Goal: Information Seeking & Learning: Compare options

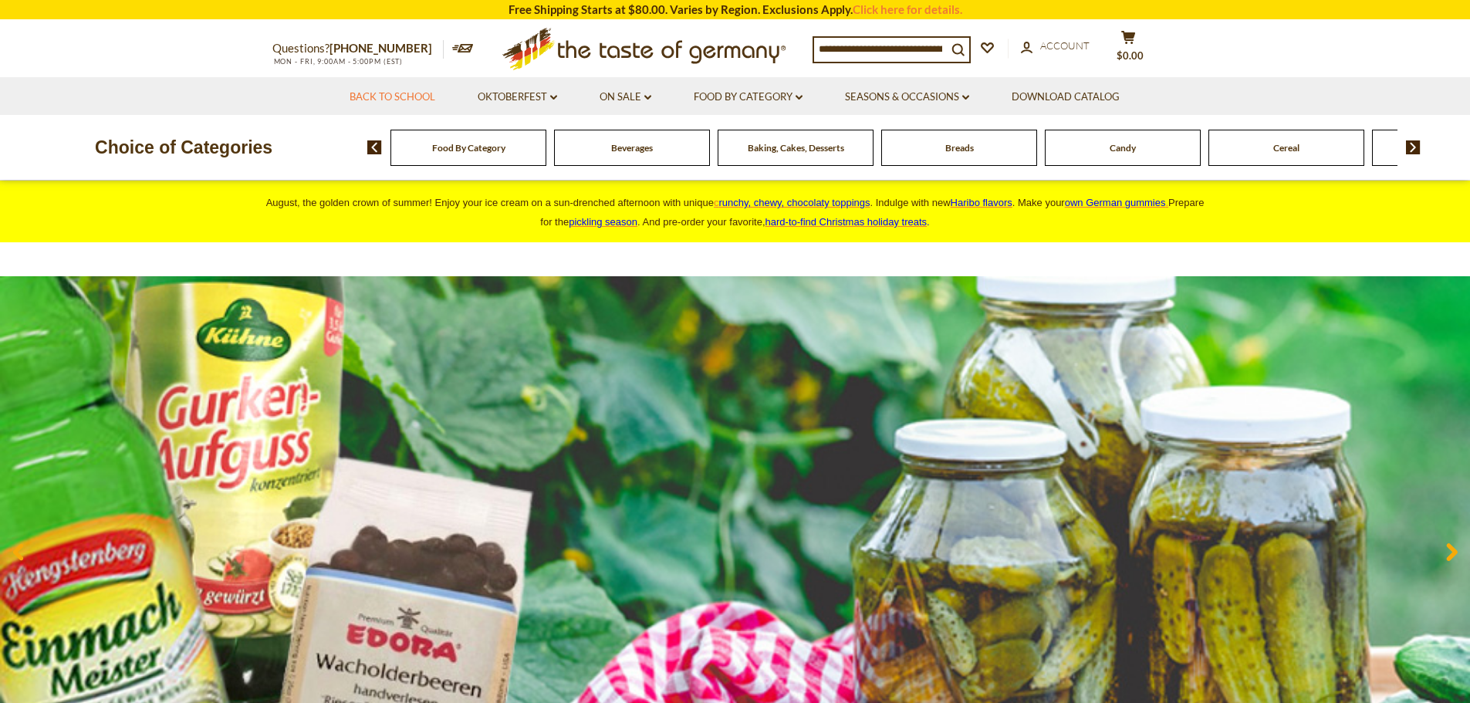
click at [380, 97] on link "Back to School" at bounding box center [393, 97] width 86 height 17
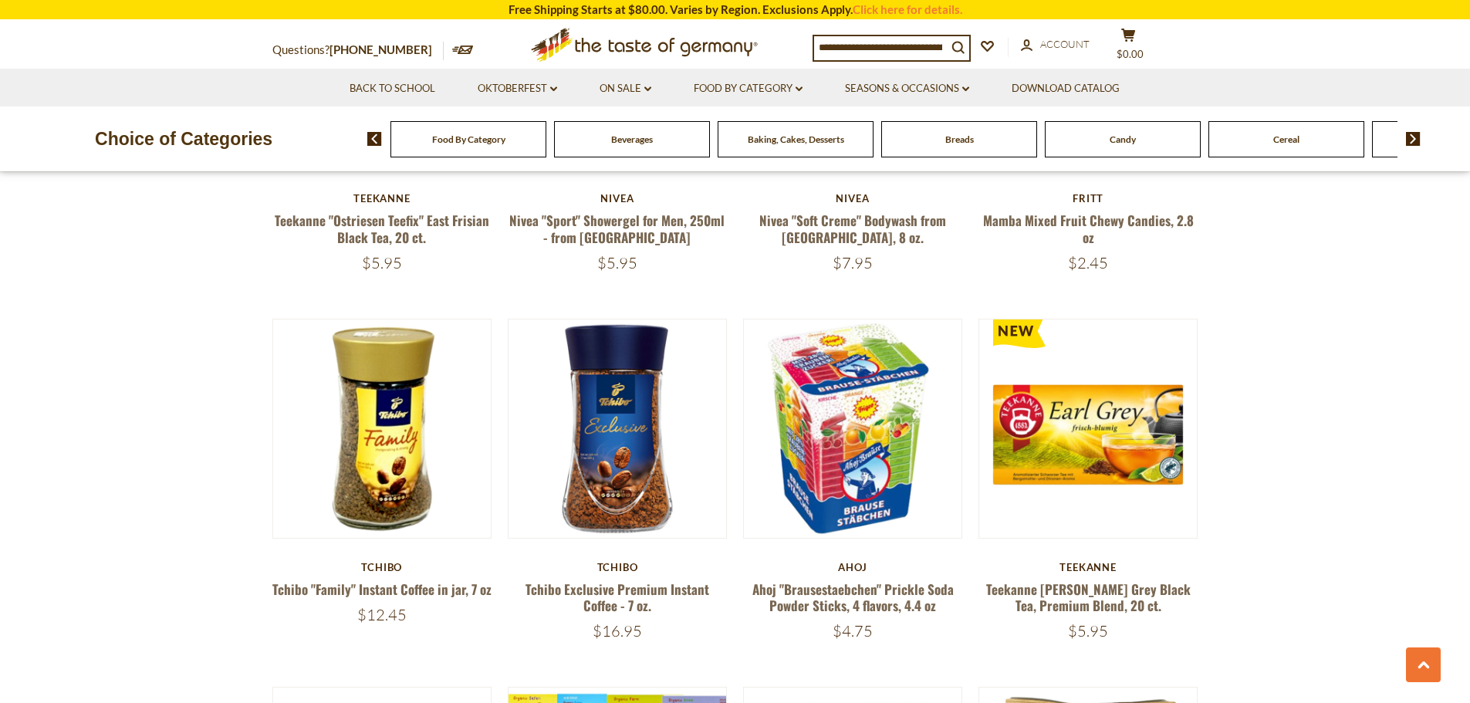
scroll to position [1929, 0]
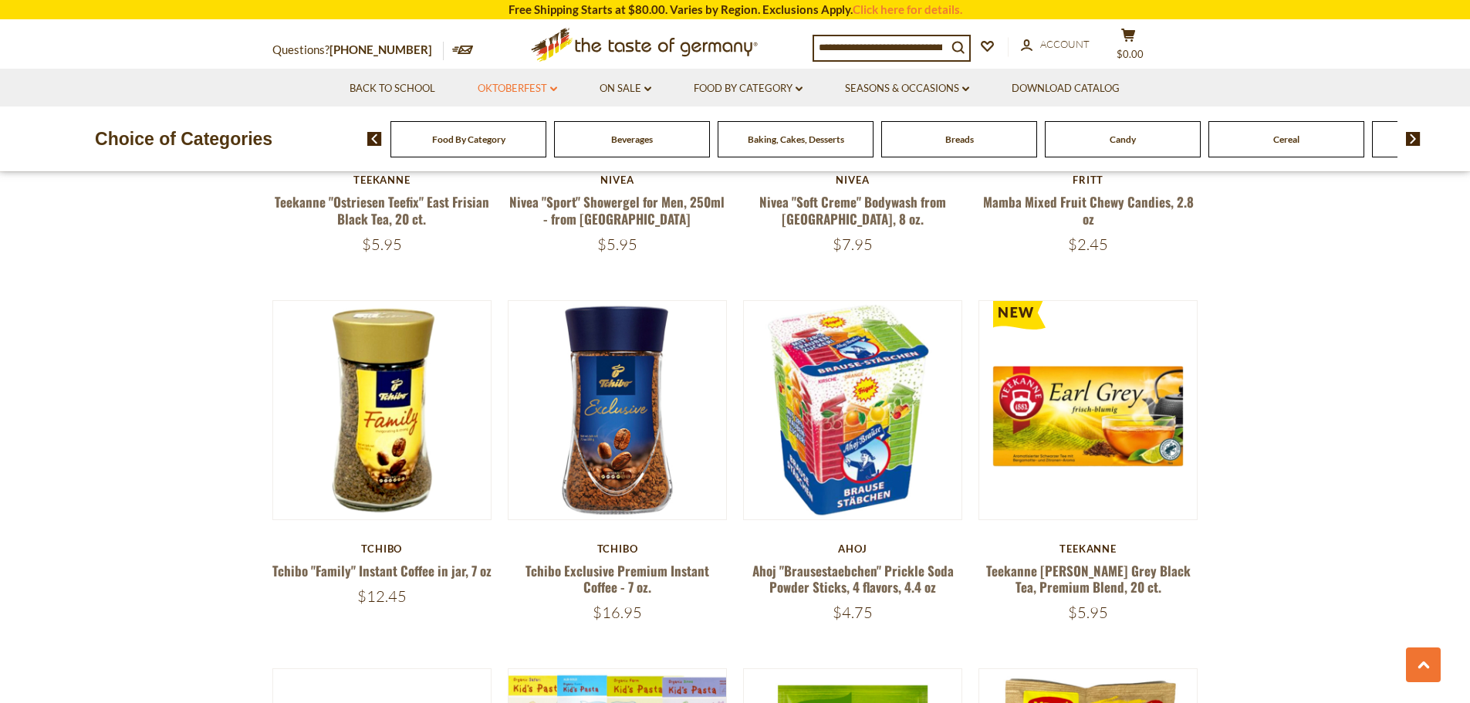
click at [525, 84] on link "Oktoberfest dropdown_arrow" at bounding box center [517, 88] width 79 height 17
click at [508, 131] on link "All Oktoberfest" at bounding box center [508, 129] width 79 height 14
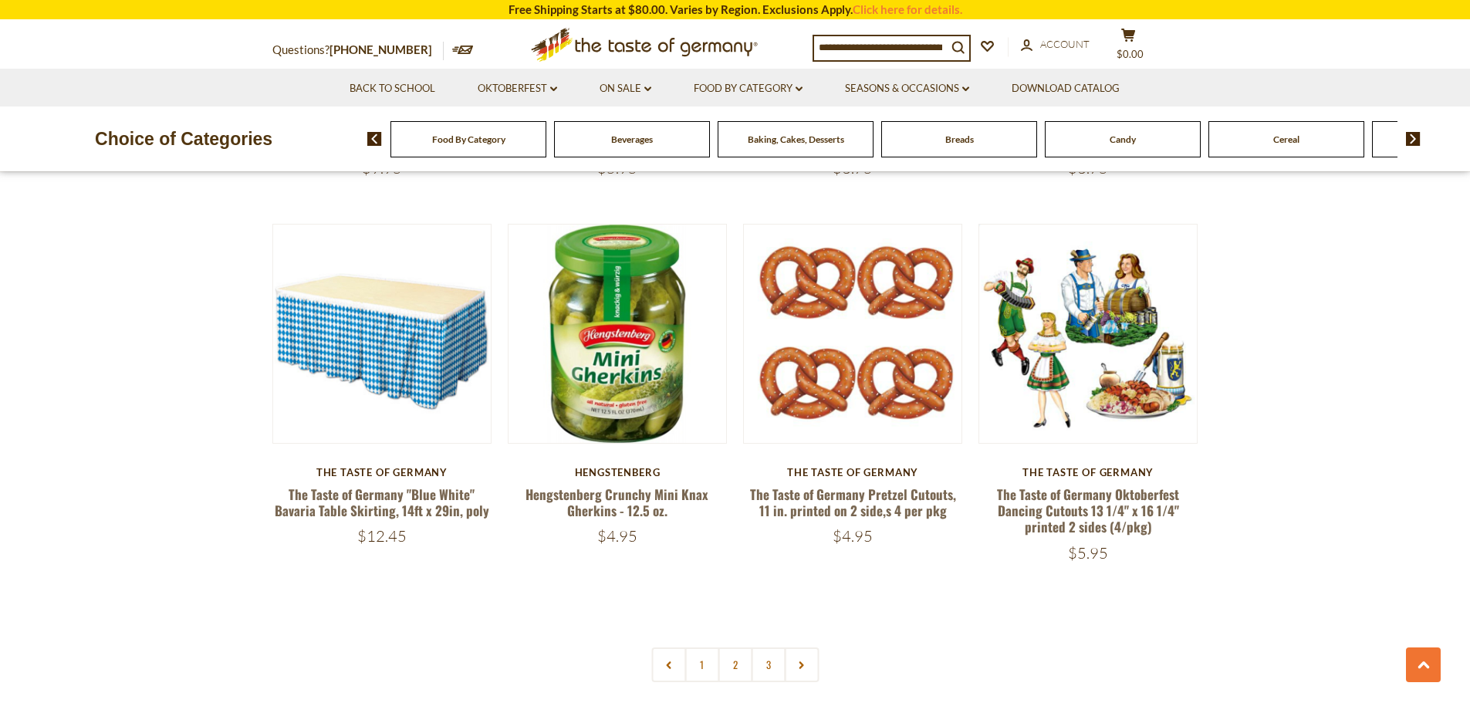
scroll to position [3549, 0]
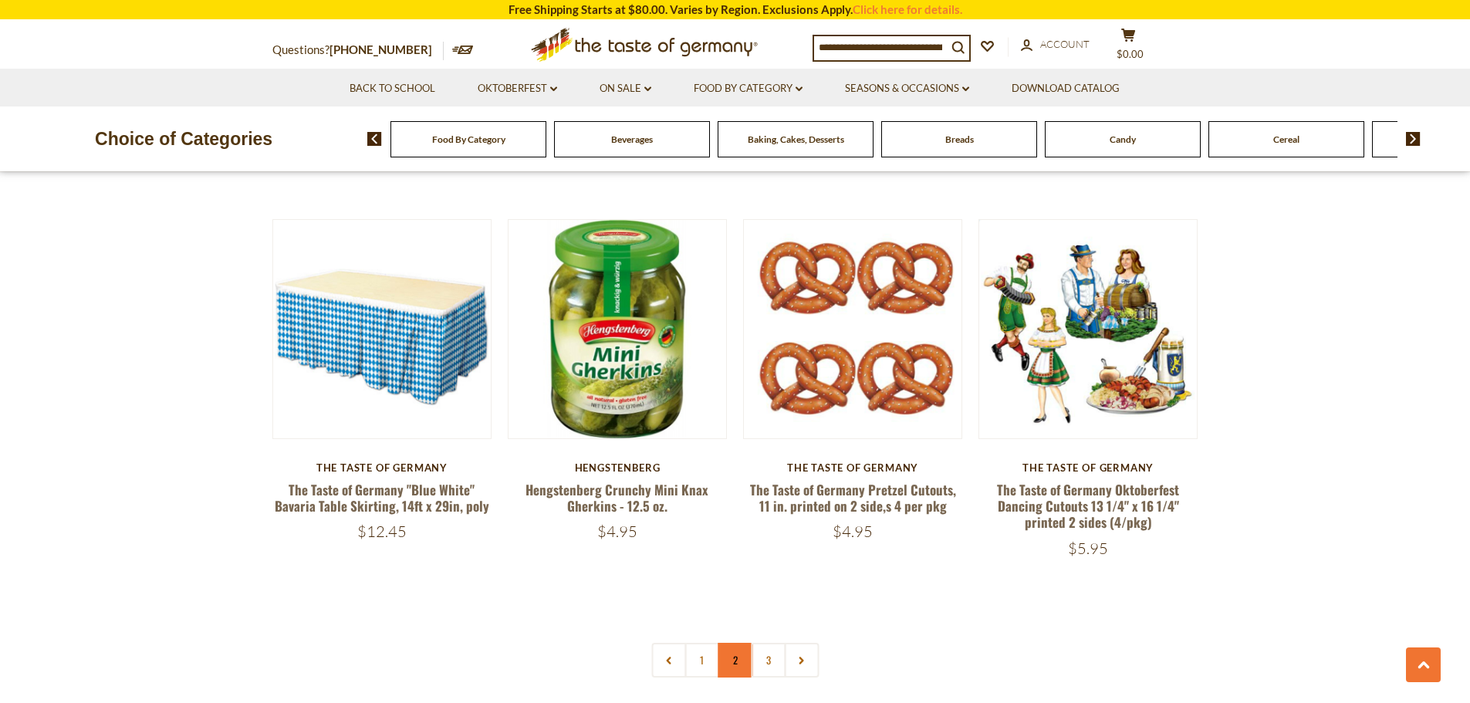
click at [732, 644] on link "2" at bounding box center [735, 660] width 35 height 35
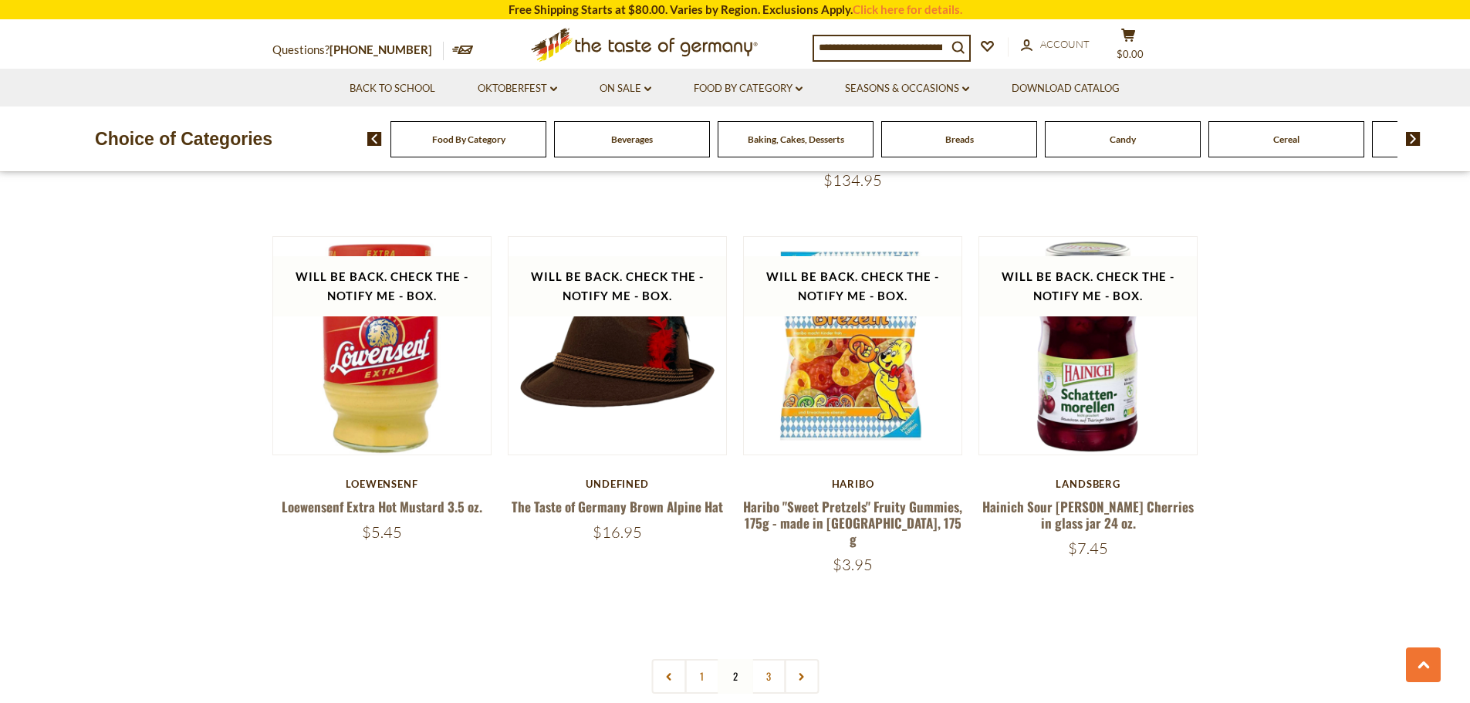
scroll to position [3504, 0]
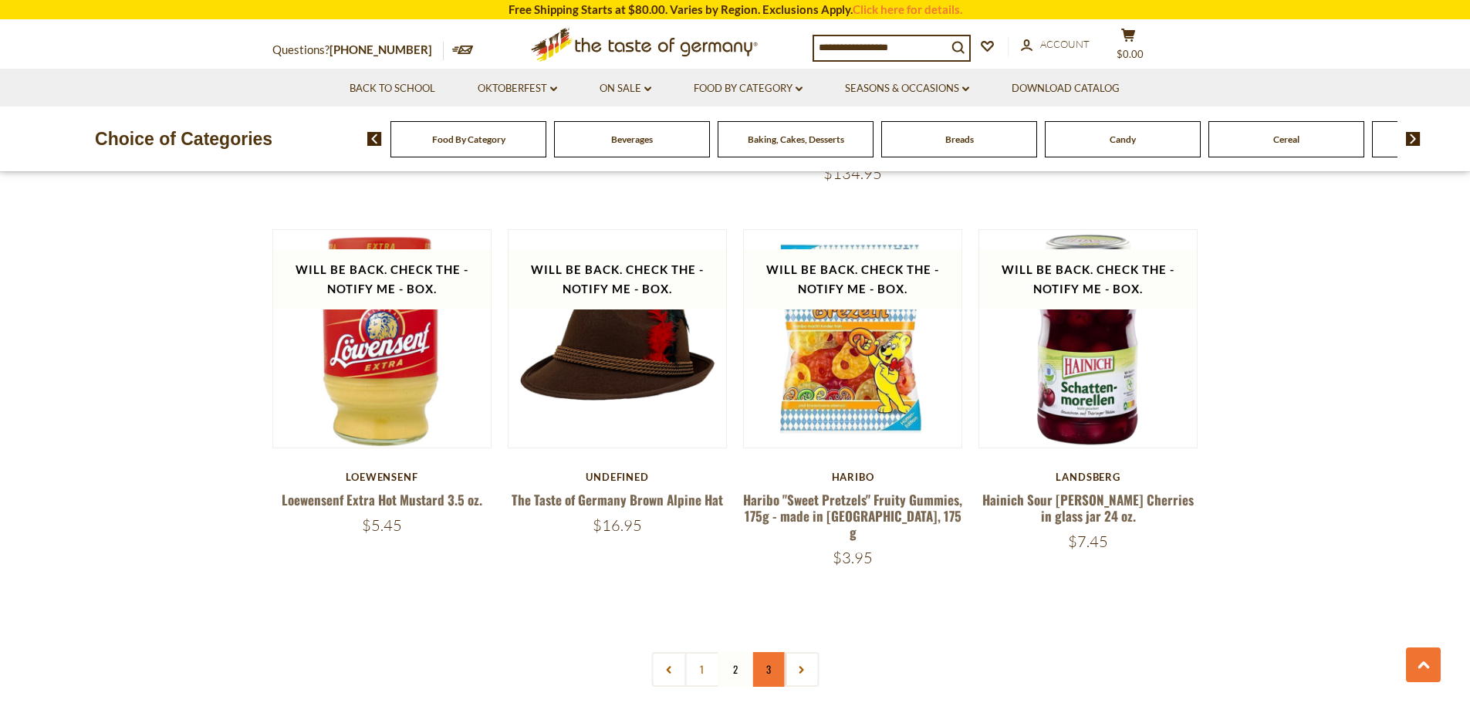
click at [768, 652] on link "3" at bounding box center [768, 669] width 35 height 35
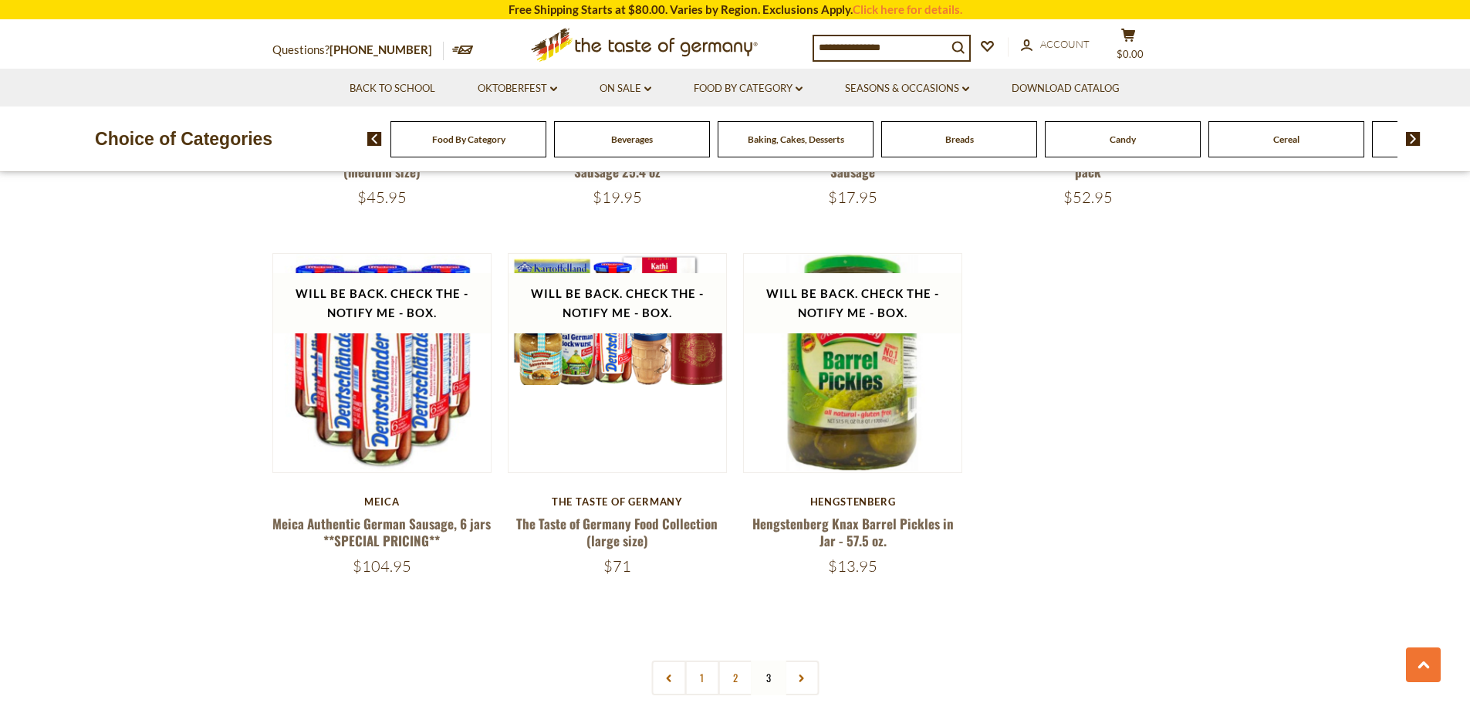
scroll to position [2732, 0]
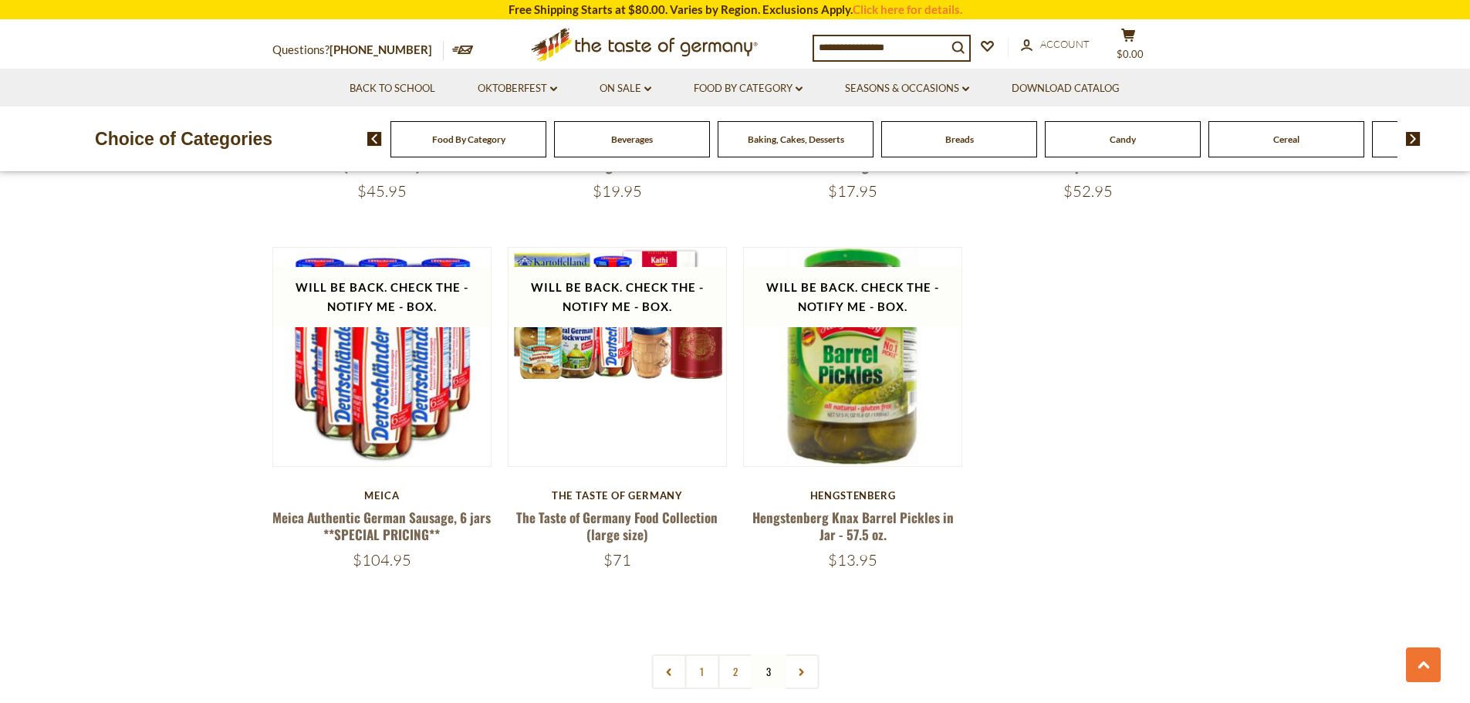
click at [947, 145] on span "Breads" at bounding box center [959, 139] width 29 height 12
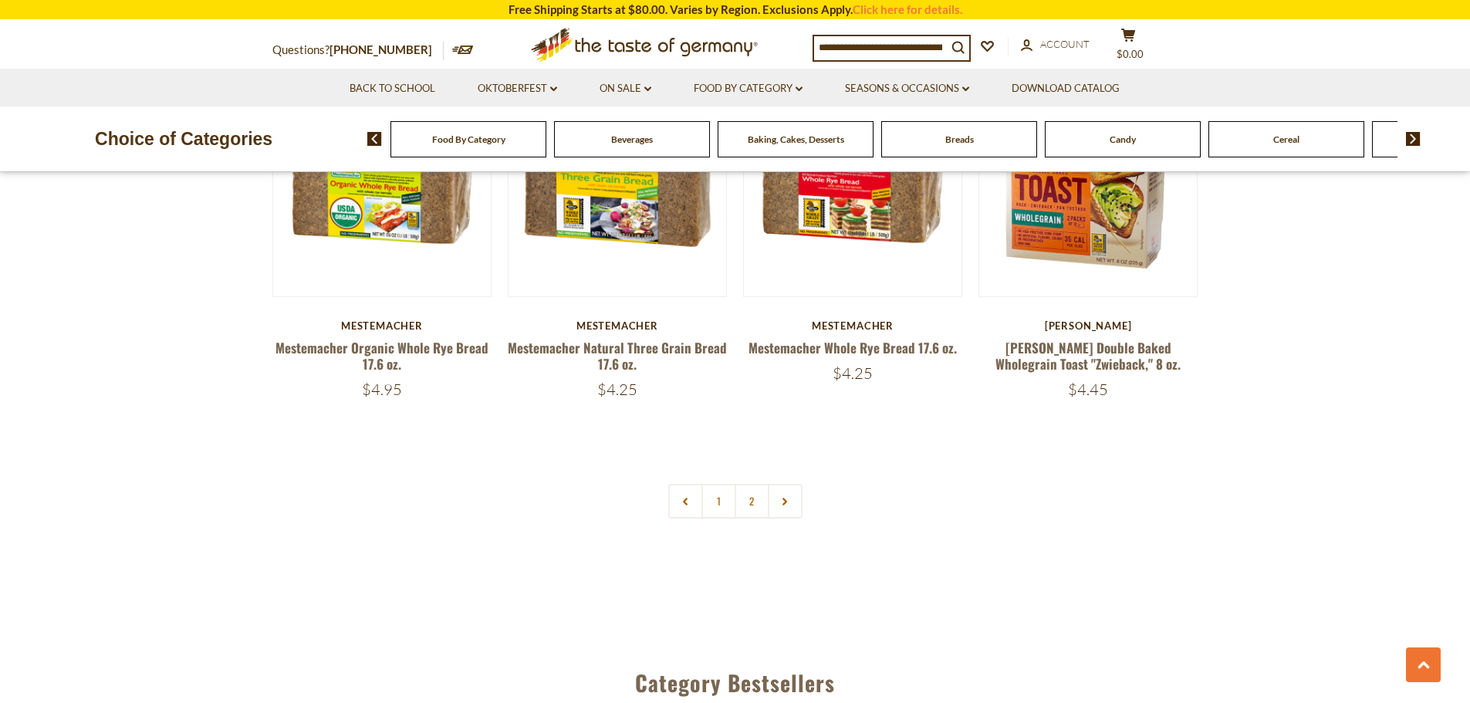
scroll to position [3626, 0]
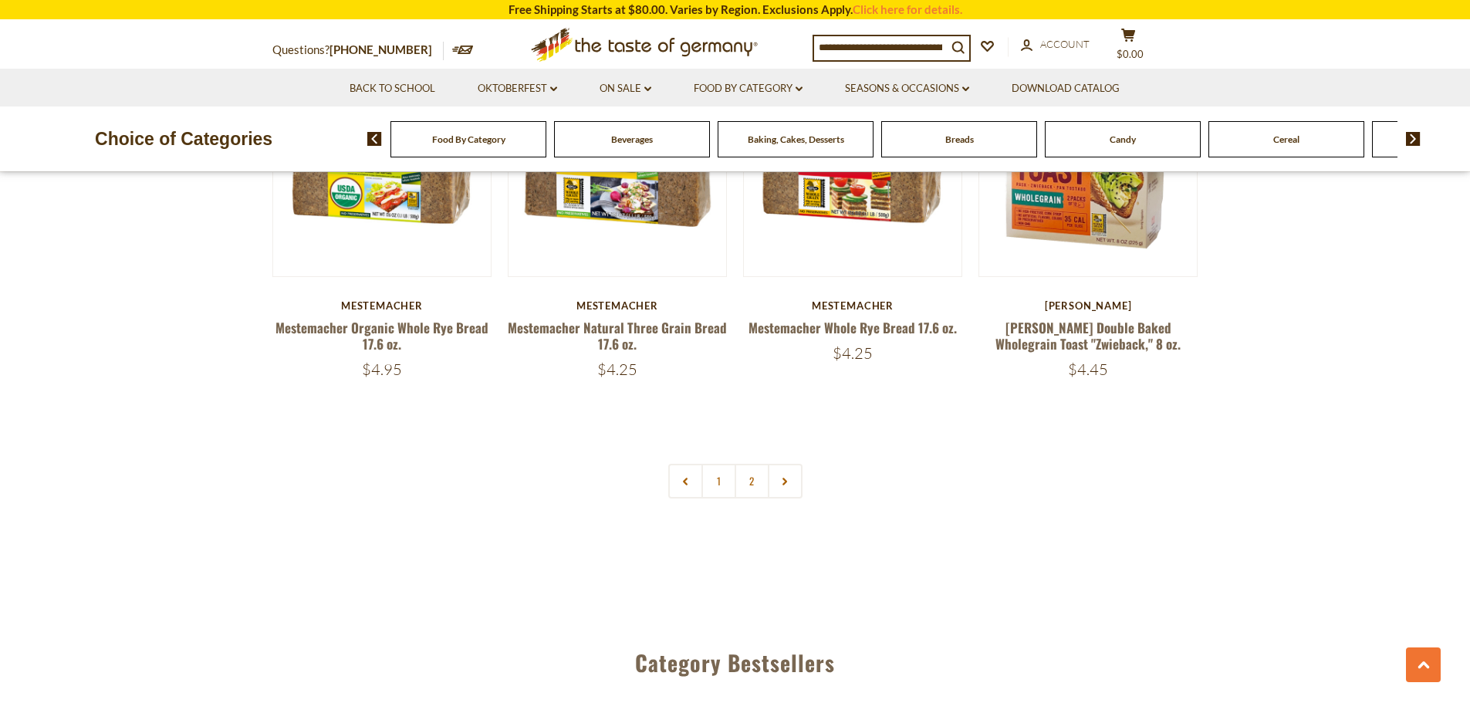
click at [546, 147] on div "Cereal" at bounding box center [468, 139] width 156 height 36
click at [1284, 143] on span "Cereal" at bounding box center [1286, 139] width 26 height 12
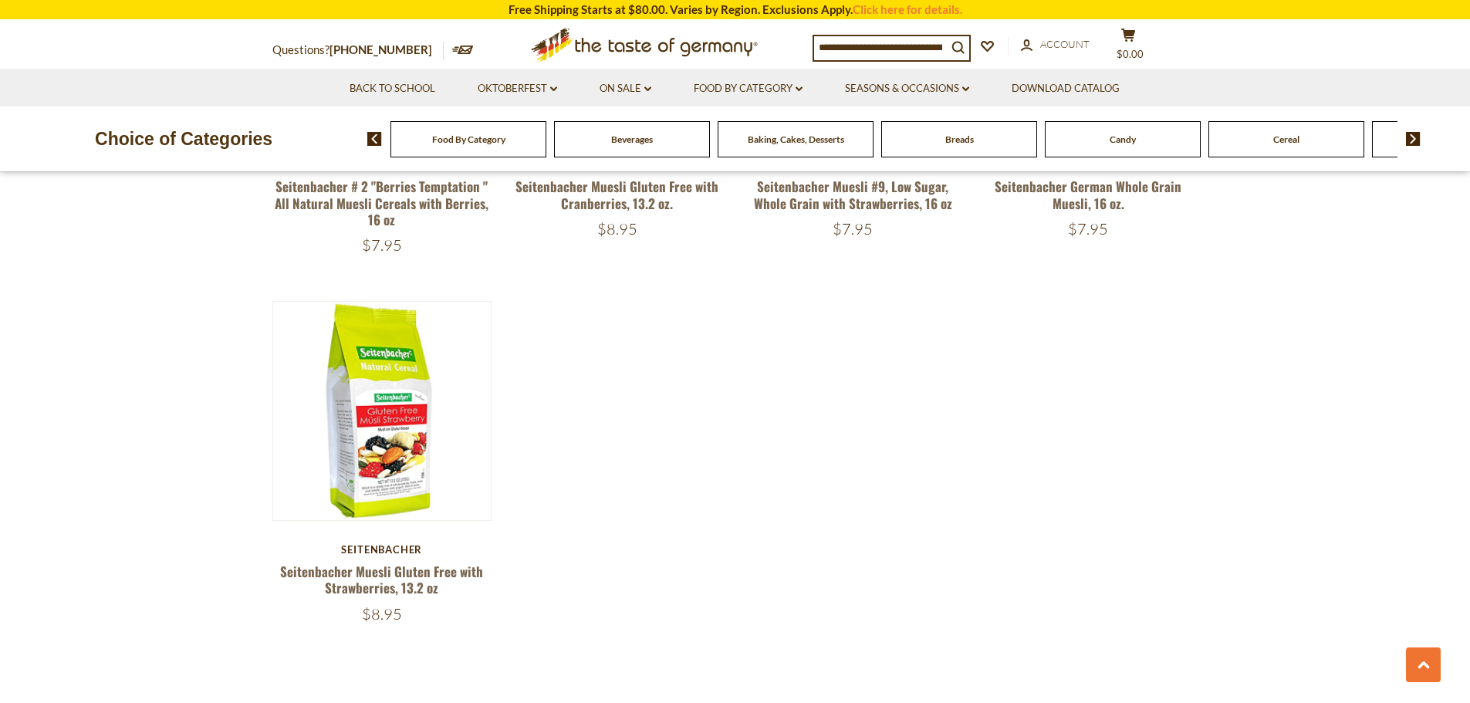
scroll to position [2011, 0]
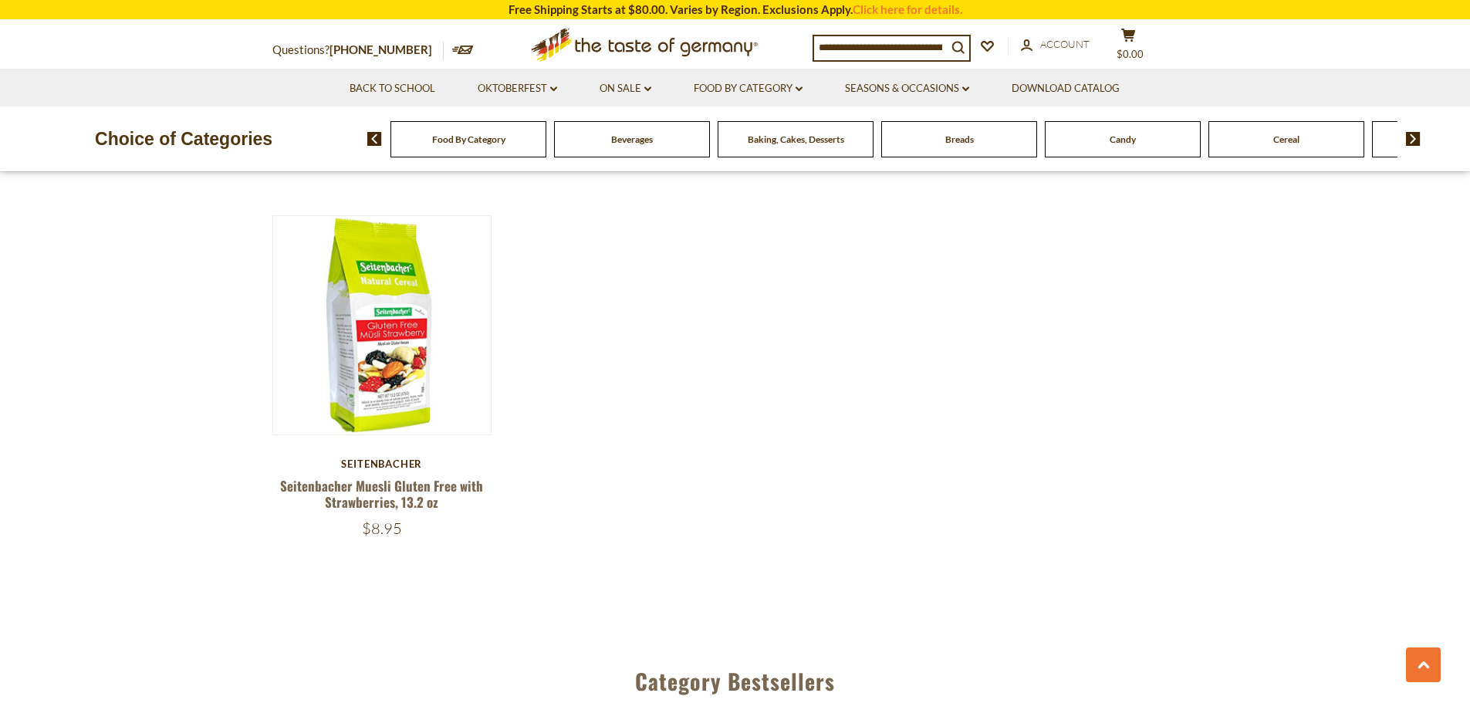
click at [1414, 138] on img at bounding box center [1413, 139] width 15 height 14
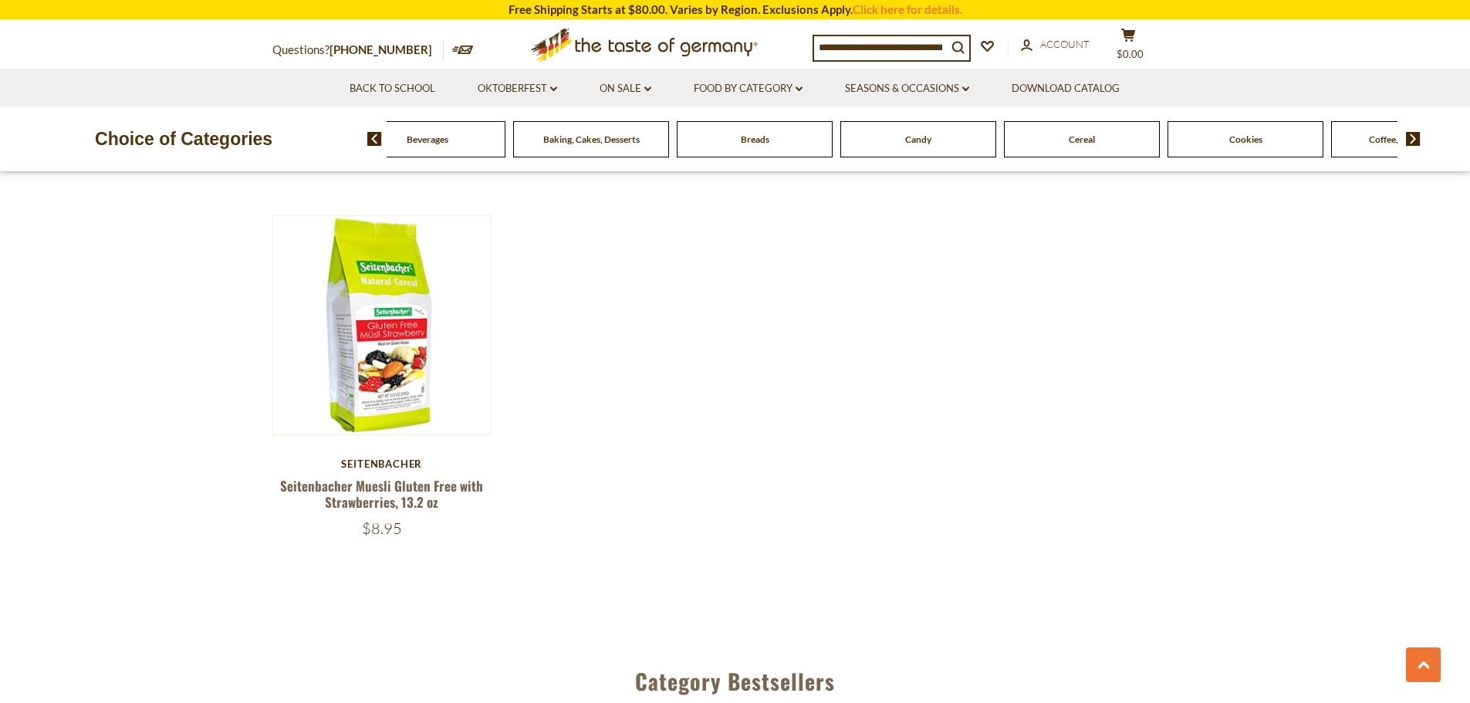
click at [342, 147] on div "Cookies" at bounding box center [264, 139] width 156 height 36
click at [1235, 139] on span "Cookies" at bounding box center [1245, 139] width 33 height 12
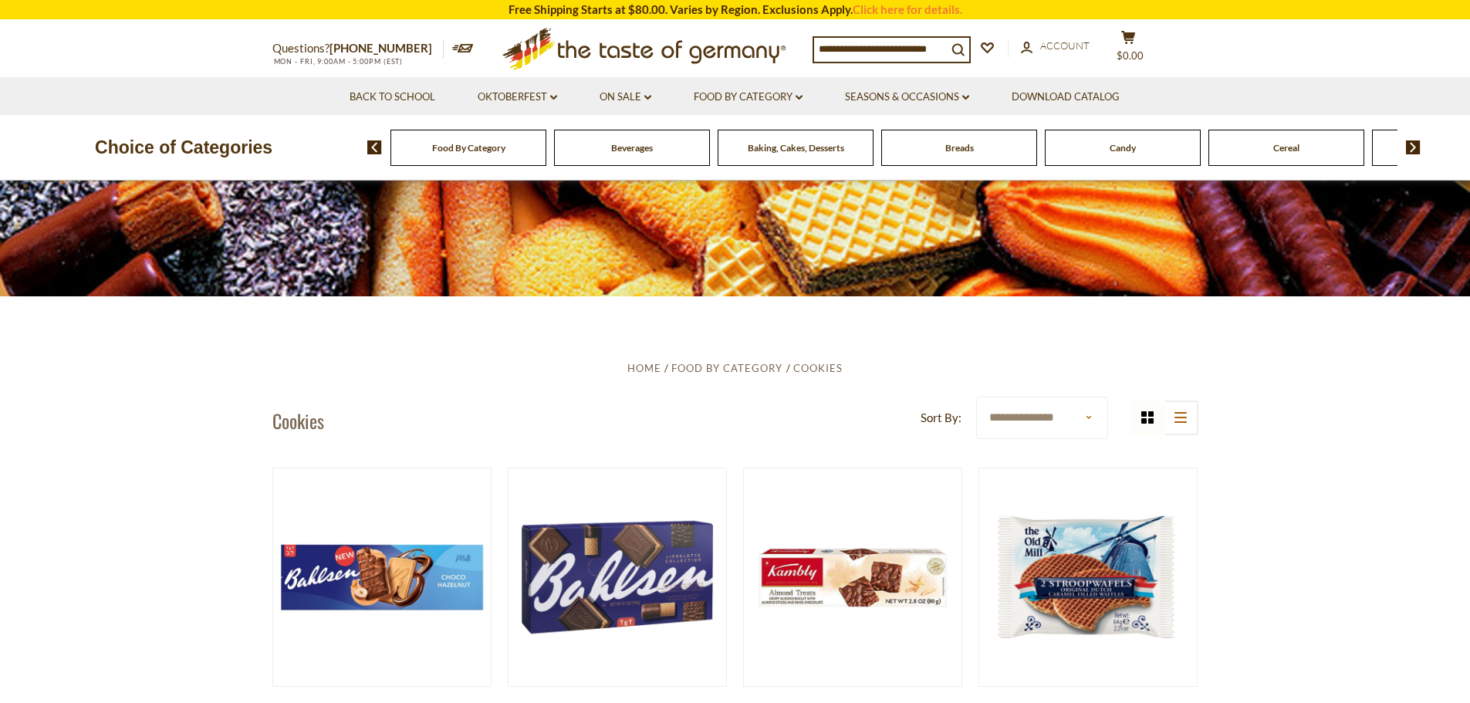
scroll to position [309, 0]
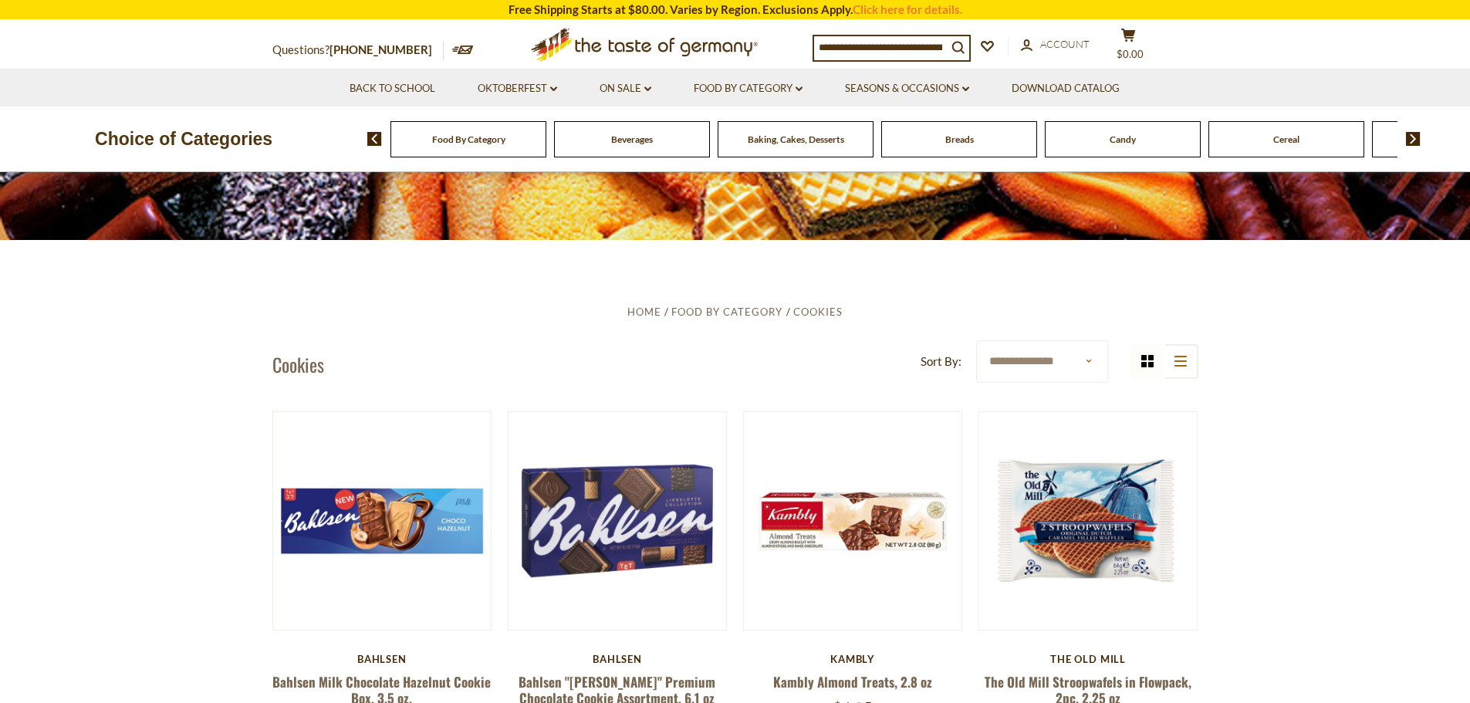
click at [1013, 360] on select "**********" at bounding box center [1042, 361] width 132 height 42
select select "*********"
click at [976, 340] on select "**********" at bounding box center [1042, 361] width 132 height 42
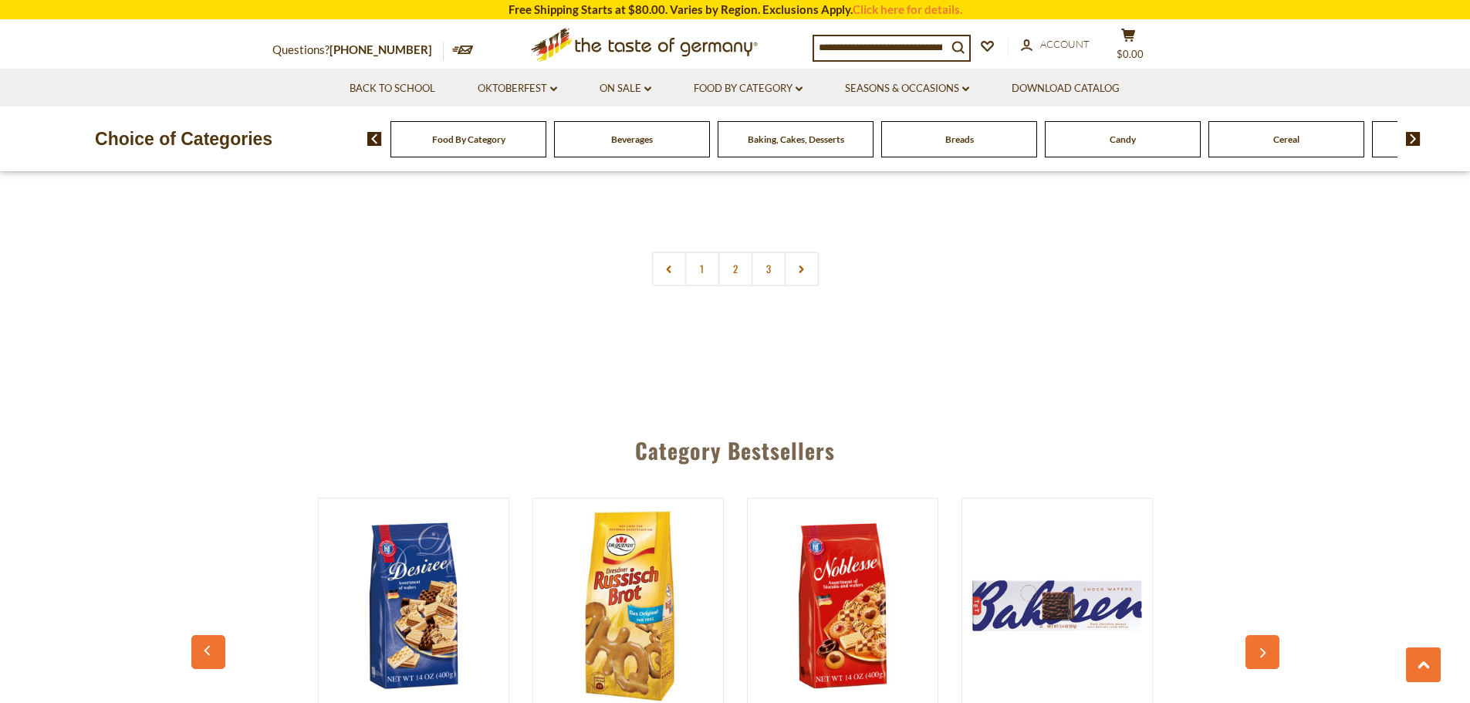
scroll to position [3858, 0]
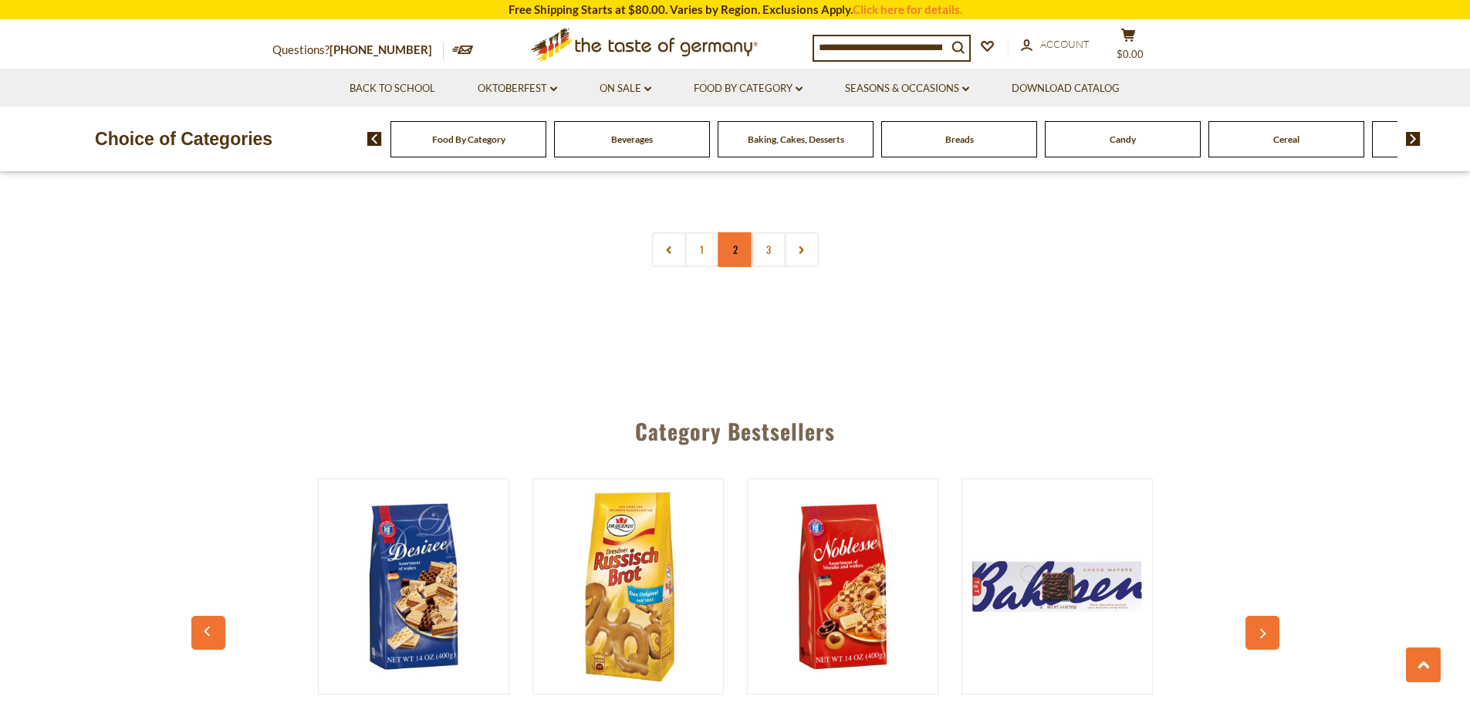
click at [738, 248] on link "2" at bounding box center [735, 249] width 35 height 35
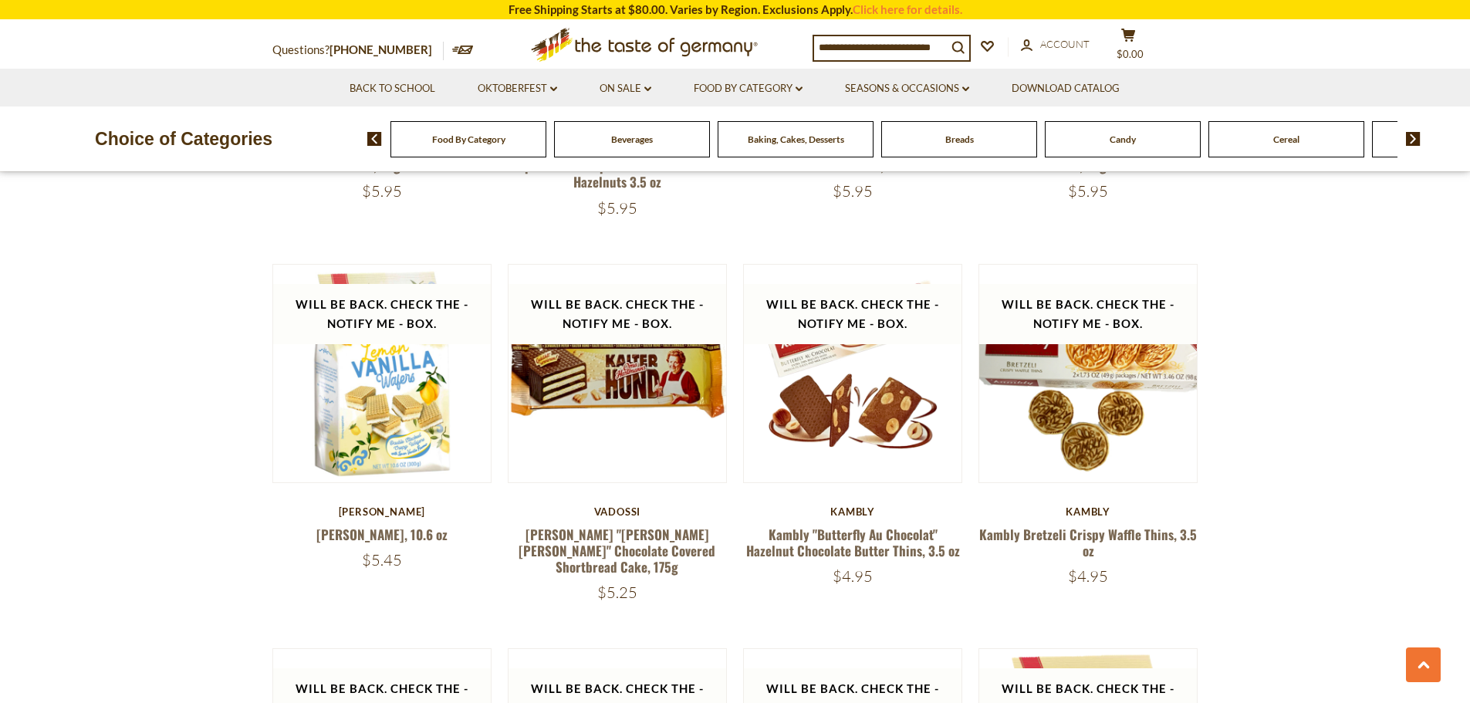
scroll to position [3195, 0]
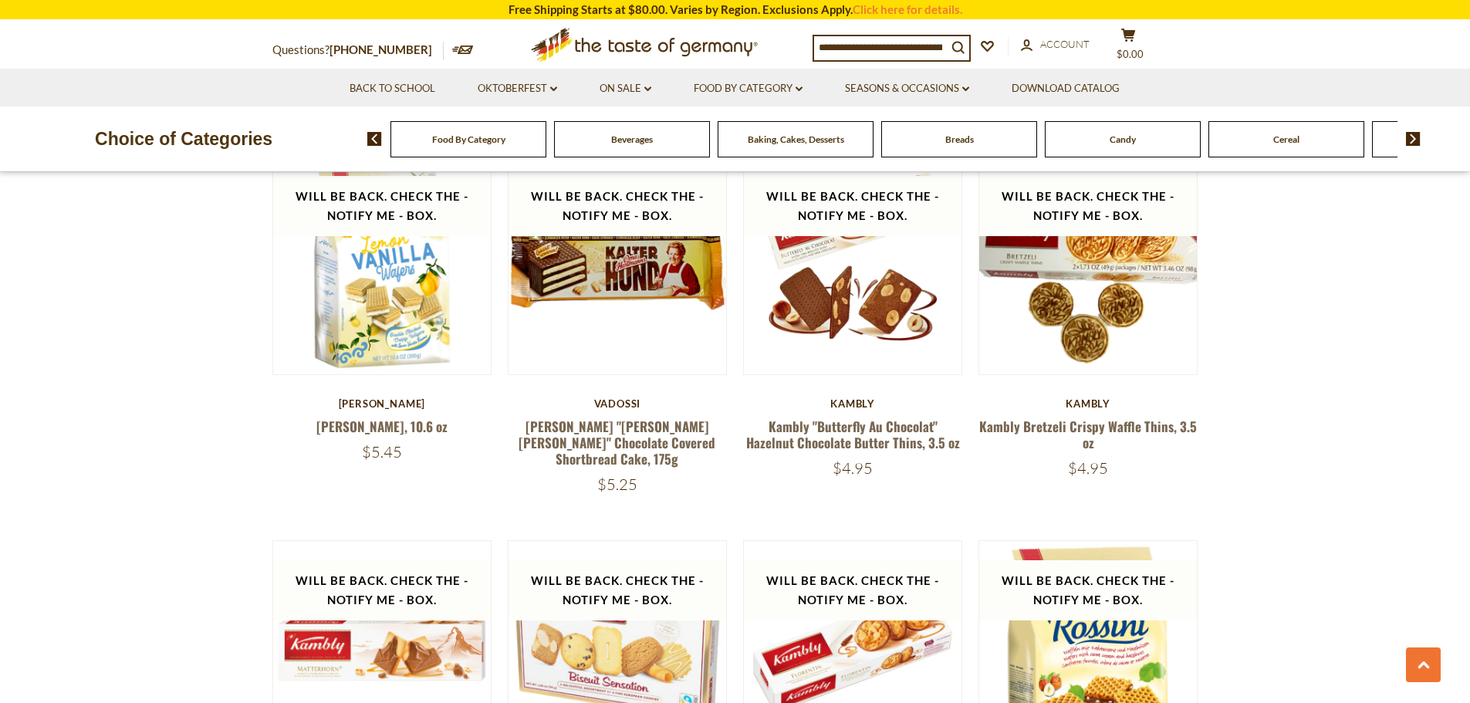
click at [623, 50] on icon at bounding box center [643, 42] width 227 height 29
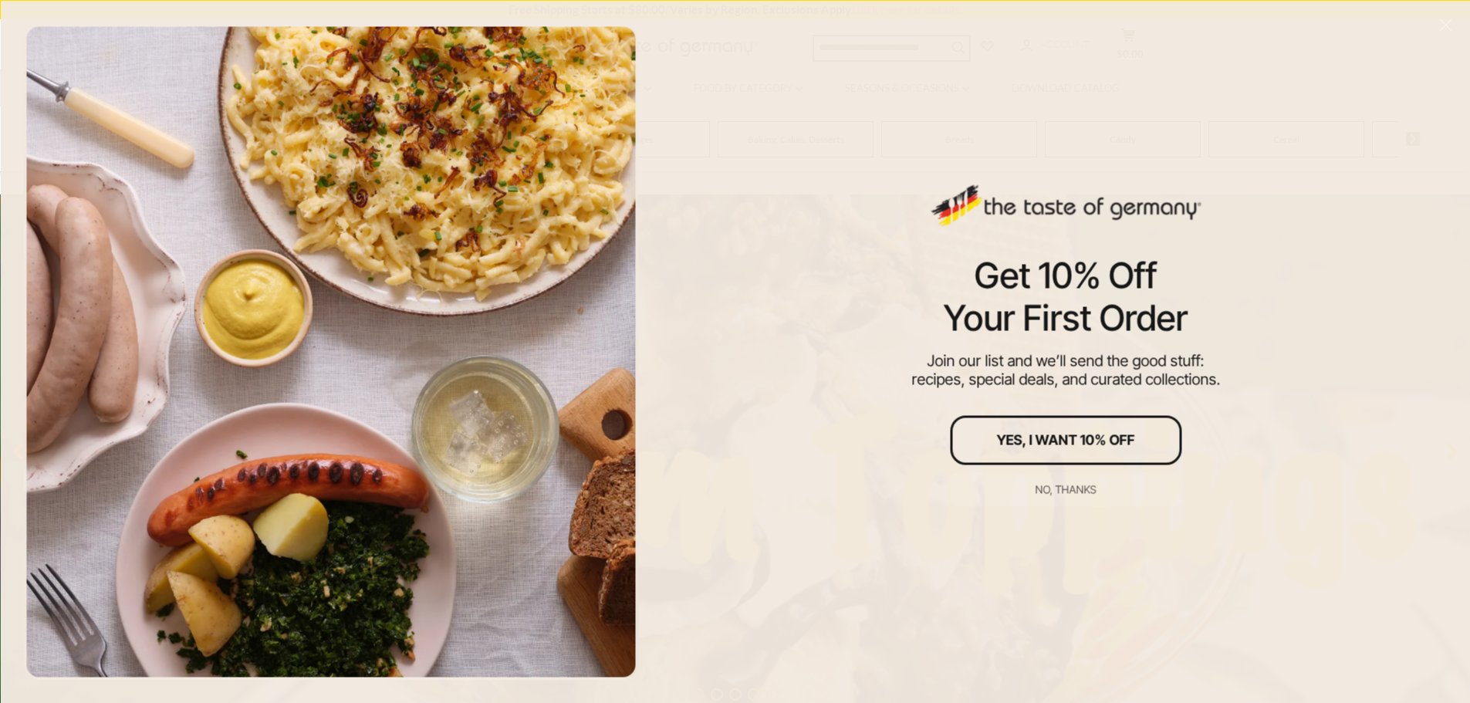
scroll to position [154, 0]
click at [1070, 485] on div "No, thanks" at bounding box center [1065, 489] width 61 height 11
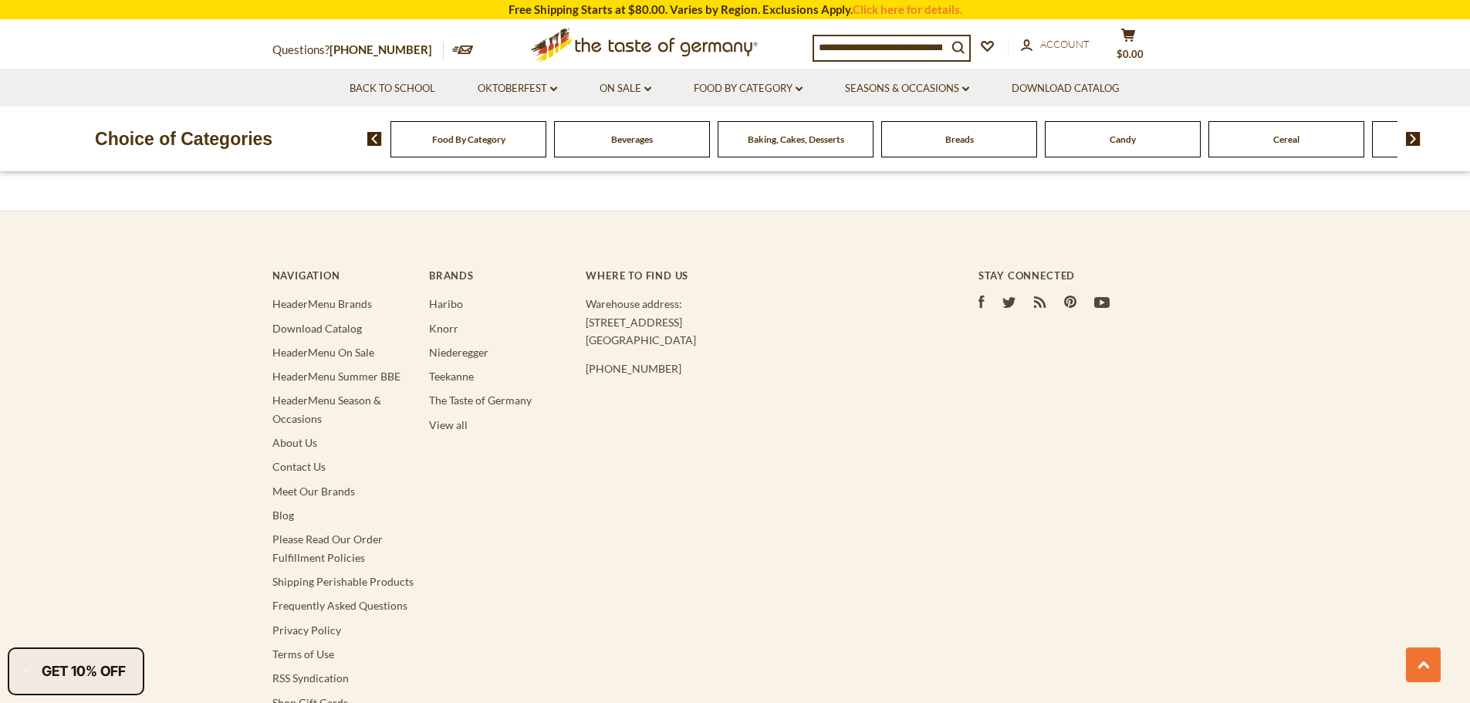
scroll to position [3086, 0]
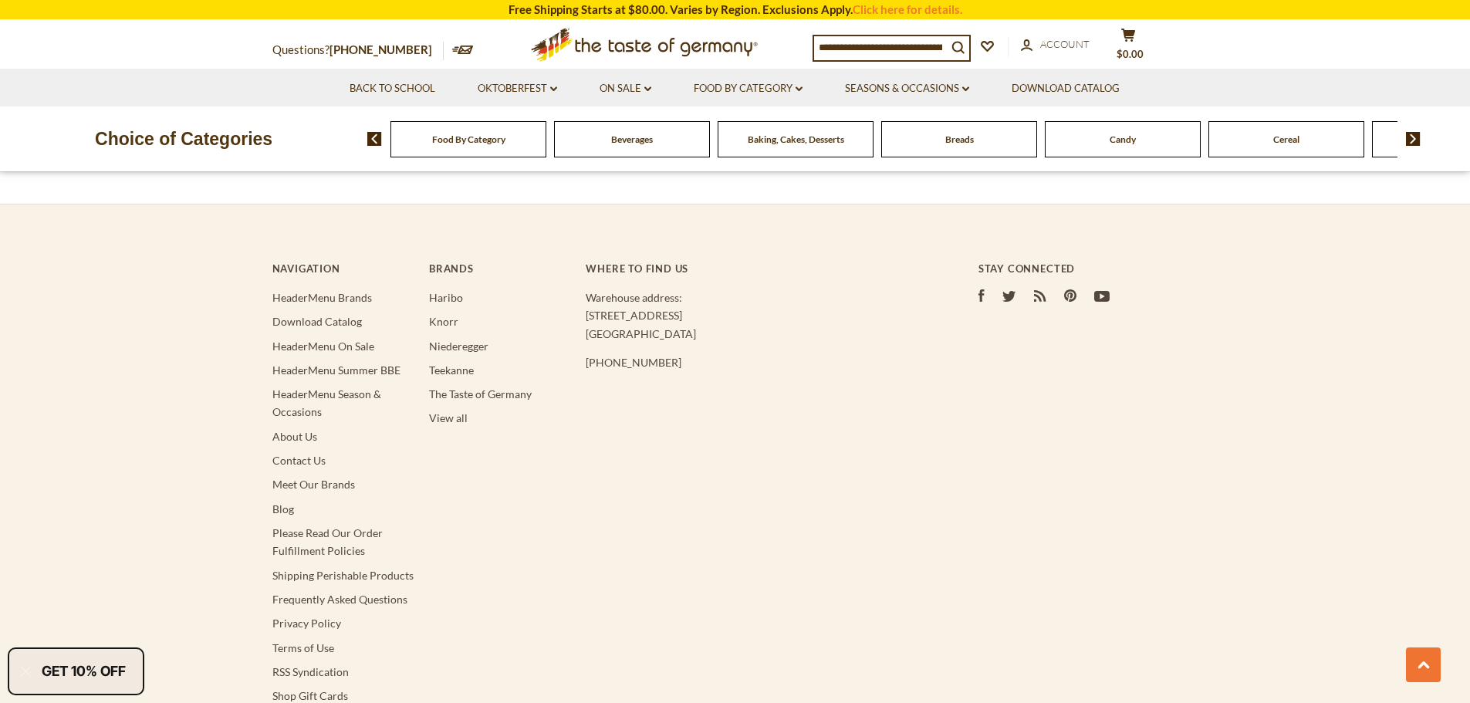
click at [546, 146] on div "Baking, Cakes, Desserts" at bounding box center [468, 139] width 156 height 36
click at [823, 143] on span "Baking, Cakes, Desserts" at bounding box center [796, 139] width 96 height 12
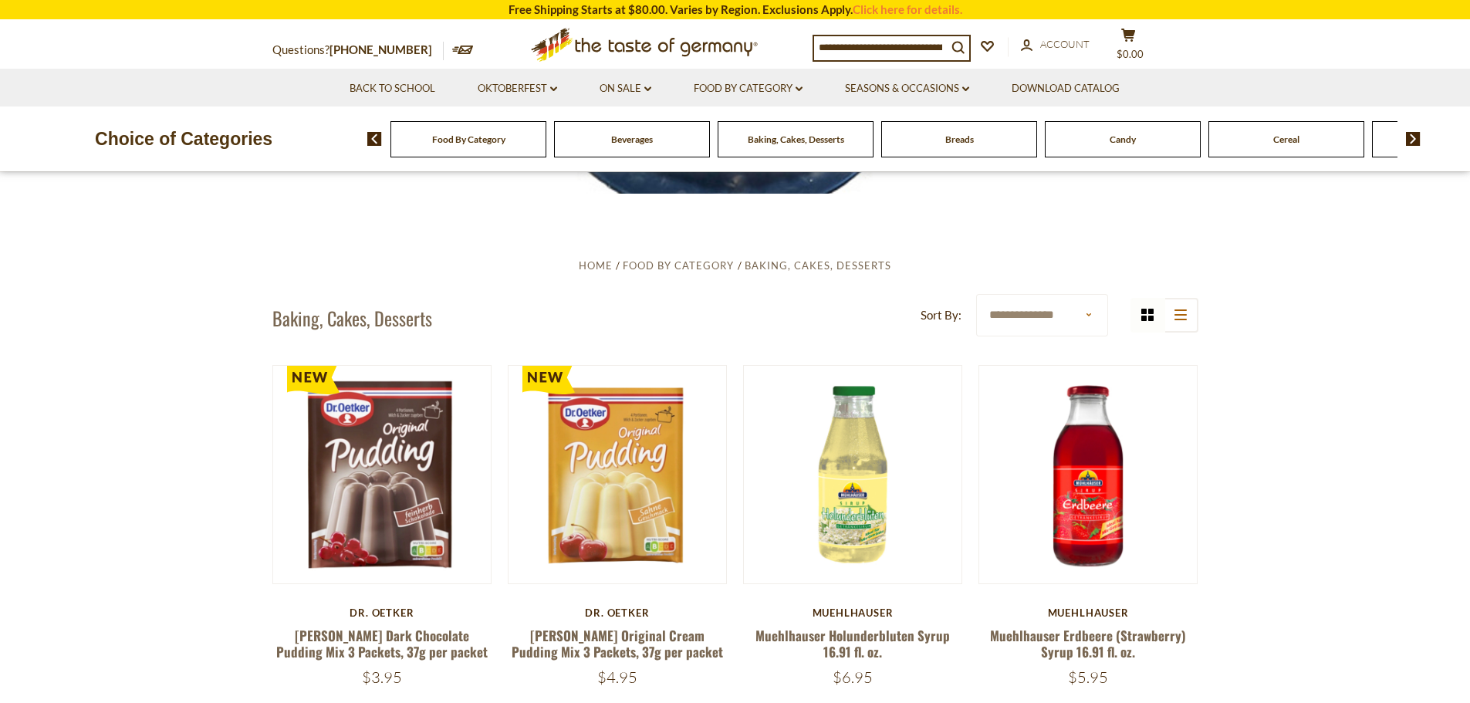
scroll to position [386, 0]
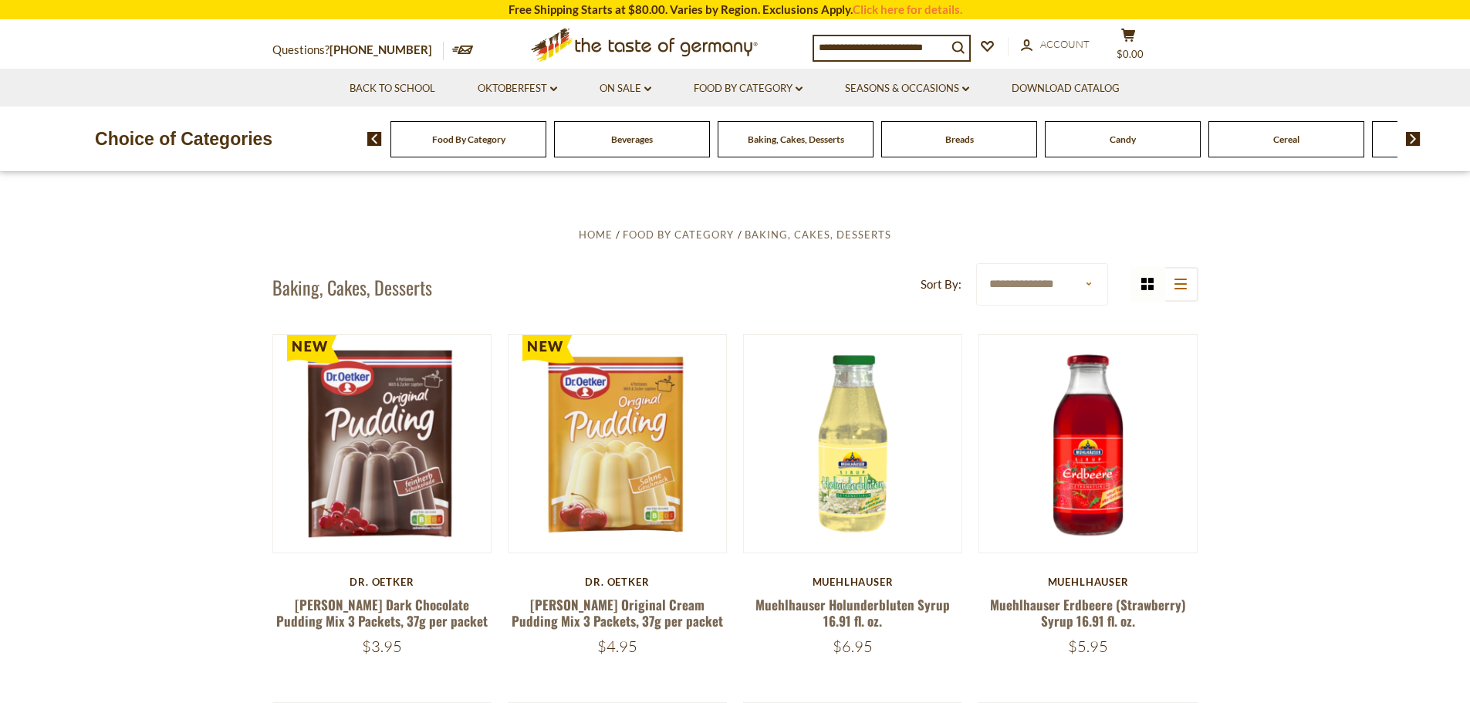
click at [1065, 288] on select "**********" at bounding box center [1042, 284] width 132 height 42
select select "*********"
click at [976, 263] on select "**********" at bounding box center [1042, 284] width 132 height 42
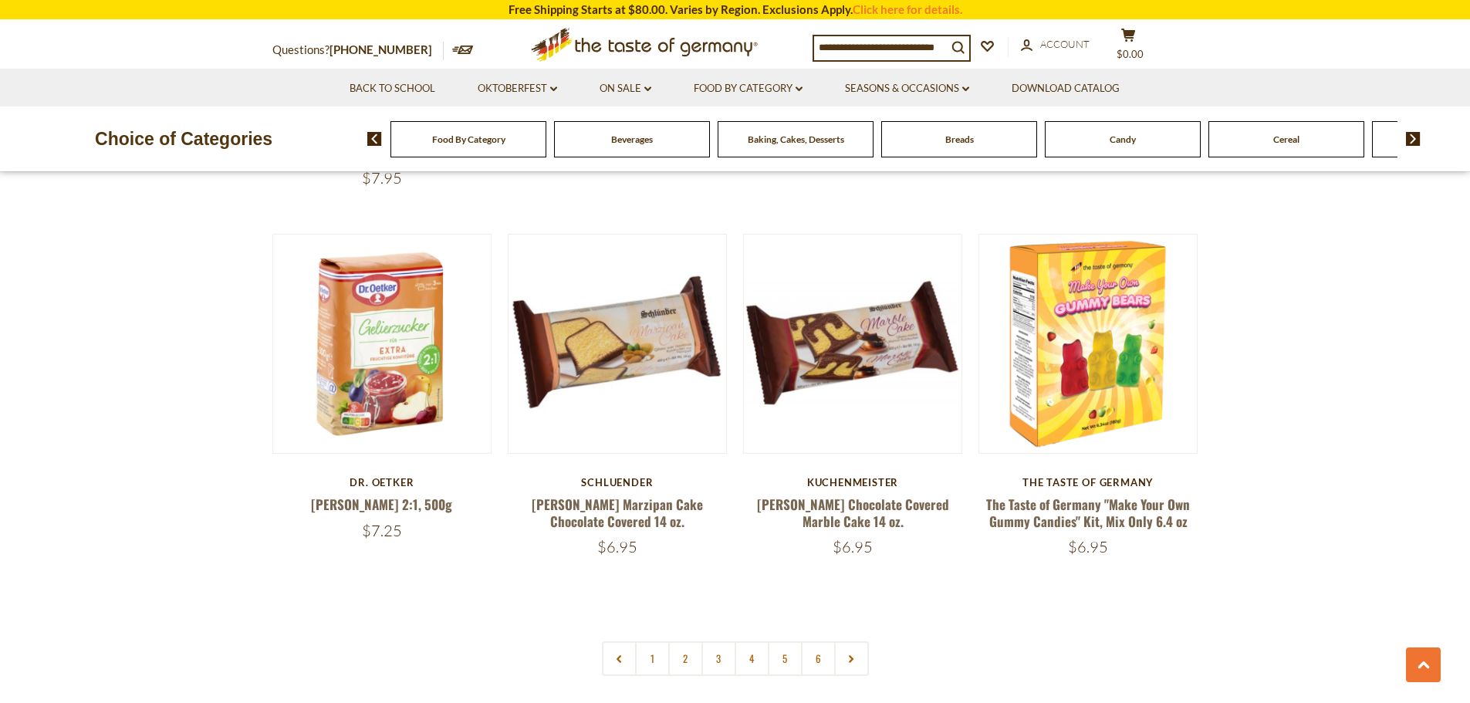
scroll to position [3472, 0]
